Goal: Check status: Check status

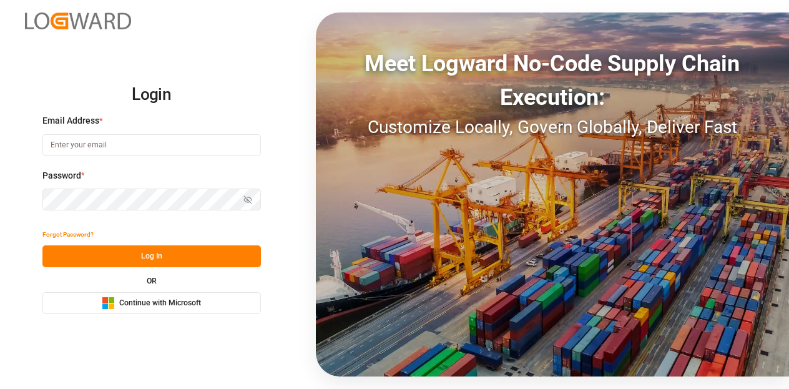
click at [158, 309] on div "Microsoft Logo Continue with Microsoft" at bounding box center [151, 302] width 99 height 13
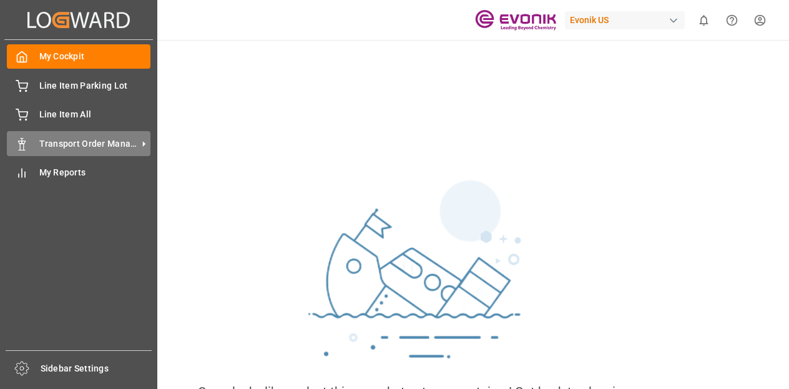
click at [33, 139] on div "Transport Order Management Transport Order Management" at bounding box center [79, 143] width 144 height 24
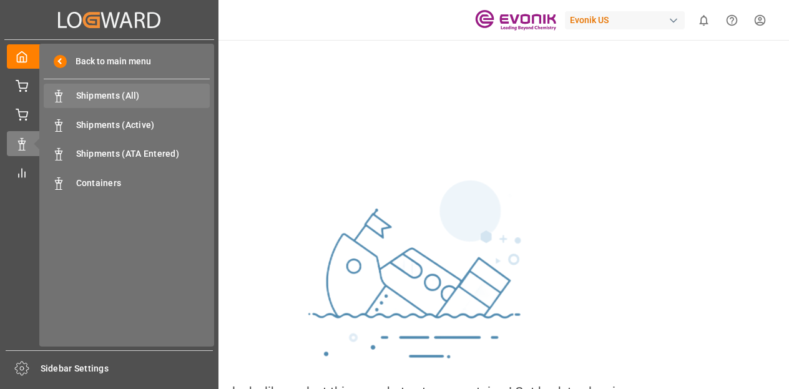
click at [141, 98] on span "Shipments (All)" at bounding box center [143, 95] width 134 height 13
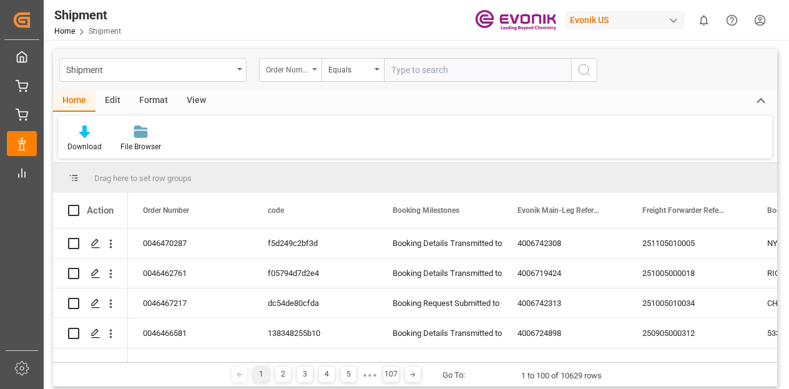
click at [305, 72] on div "Order Number" at bounding box center [287, 68] width 42 height 14
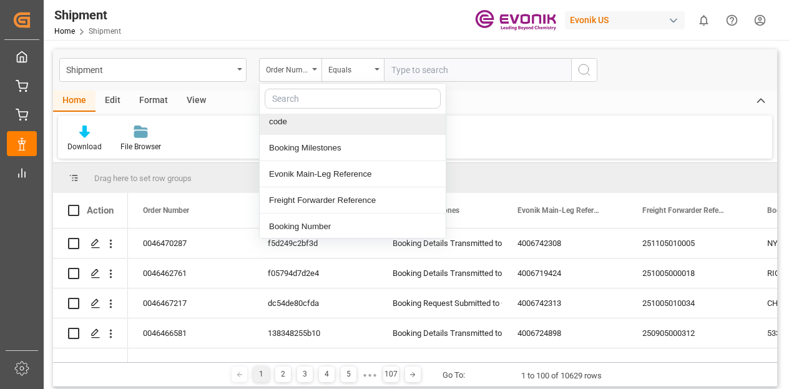
scroll to position [62, 0]
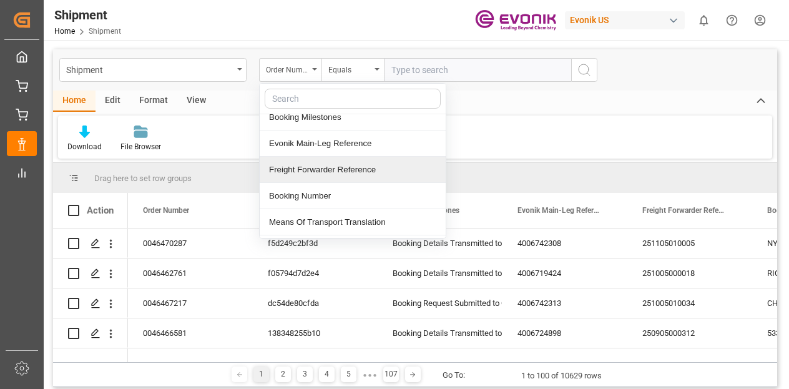
click at [335, 167] on div "Freight Forwarder Reference" at bounding box center [353, 170] width 186 height 26
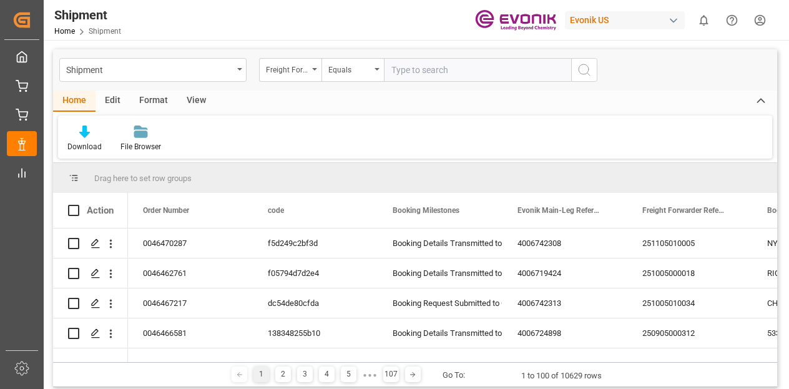
click at [431, 71] on input "text" at bounding box center [477, 70] width 187 height 24
type input "912284805"
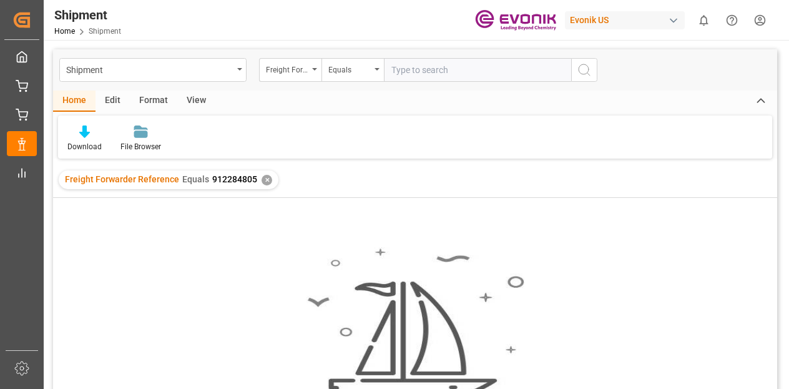
drag, startPoint x: 423, startPoint y: 77, endPoint x: 459, endPoint y: 74, distance: 35.7
click at [426, 78] on input "text" at bounding box center [477, 70] width 187 height 24
type input "250905000135"
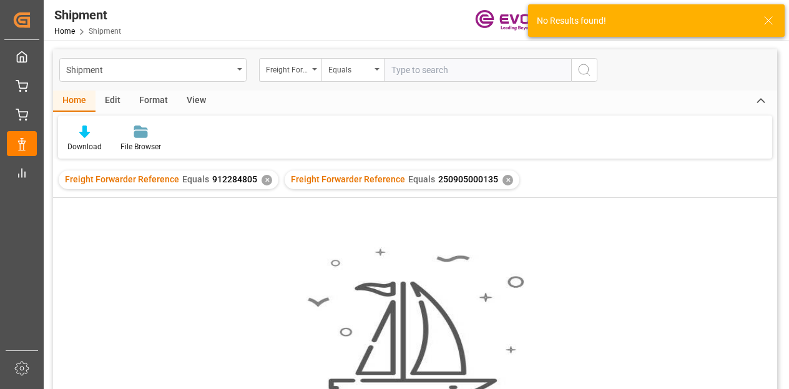
click at [266, 183] on div "✕" at bounding box center [266, 180] width 11 height 11
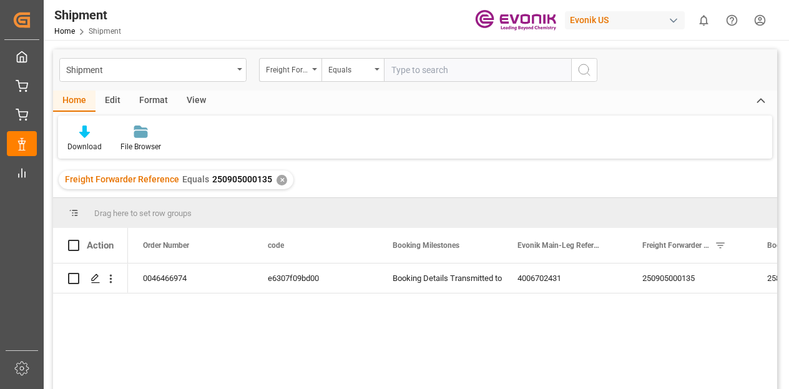
click at [281, 178] on div "✕" at bounding box center [281, 180] width 11 height 11
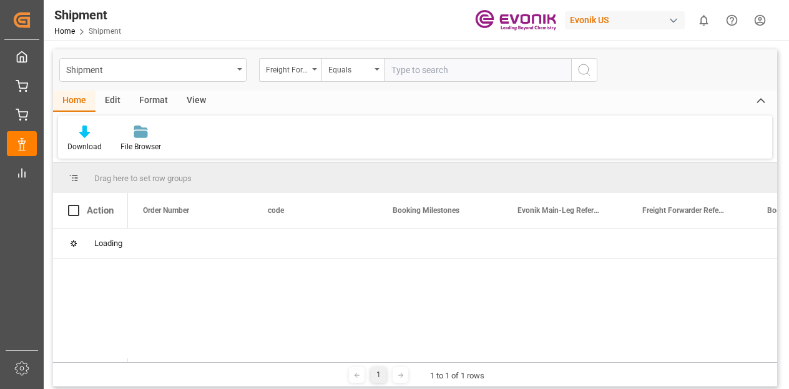
click at [436, 70] on input "text" at bounding box center [477, 70] width 187 height 24
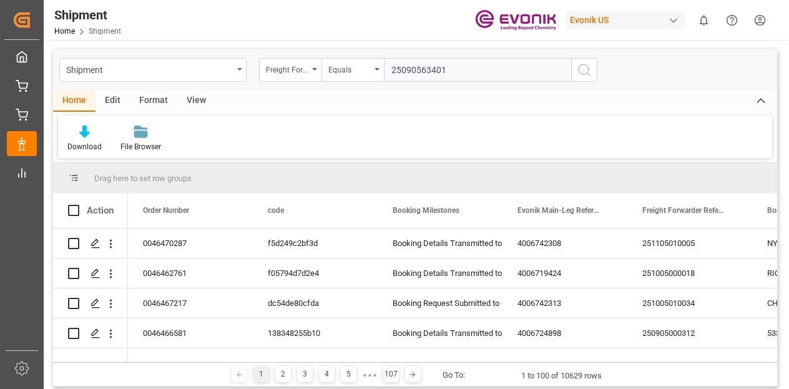
type input "250905634017"
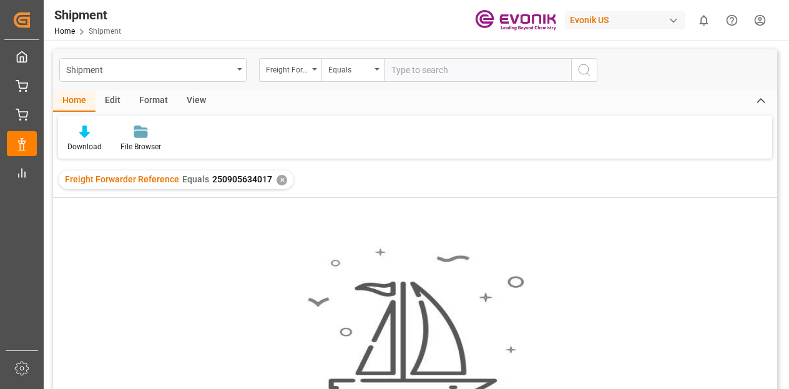
click at [282, 178] on div "✕" at bounding box center [281, 180] width 11 height 11
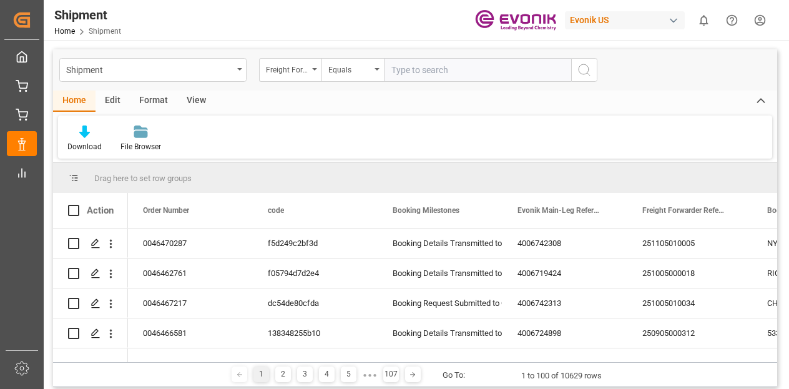
click at [435, 72] on input "text" at bounding box center [477, 70] width 187 height 24
type input "250405000316"
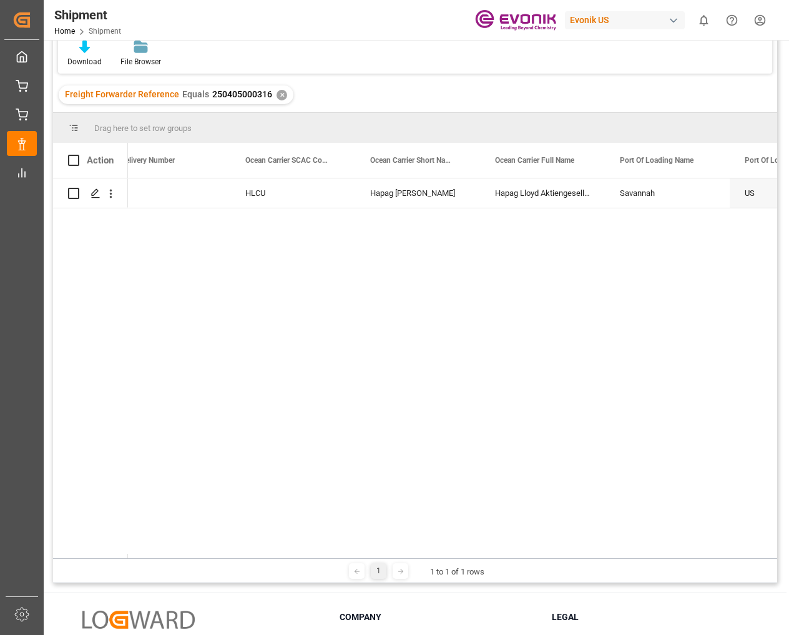
scroll to position [0, 1219]
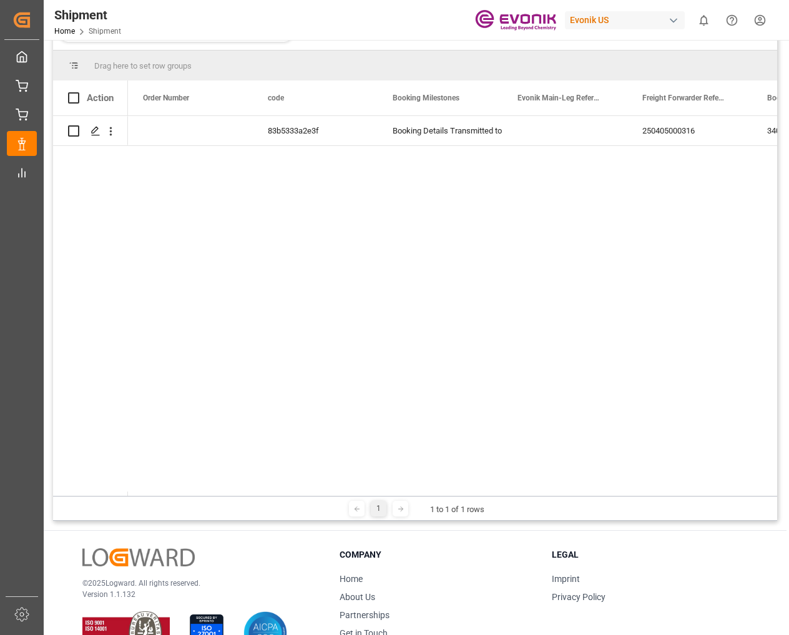
drag, startPoint x: 161, startPoint y: 496, endPoint x: 169, endPoint y: 497, distance: 8.2
click at [170, 388] on div "1 1 to 1 of 1 rows" at bounding box center [415, 508] width 724 height 25
